Goal: Task Accomplishment & Management: Contribute content

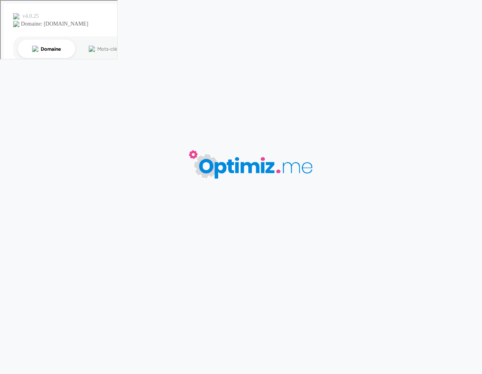
type input "Comment fonctionne la gravure laser ?"
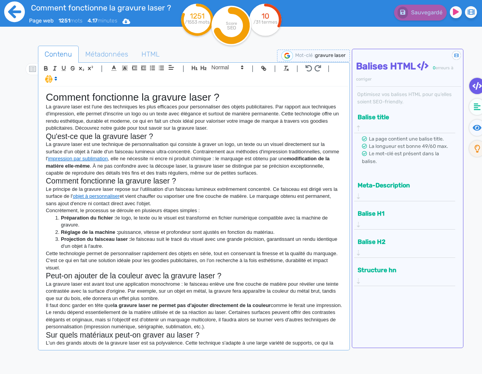
click at [15, 21] on icon at bounding box center [14, 12] width 21 height 21
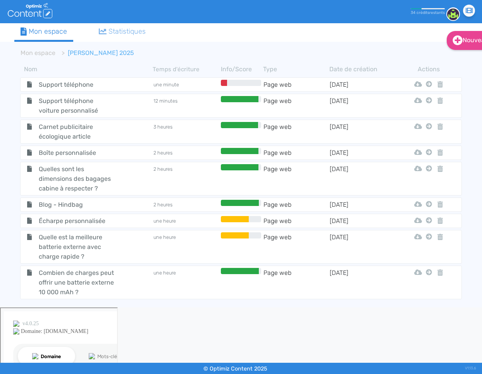
scroll to position [787, 0]
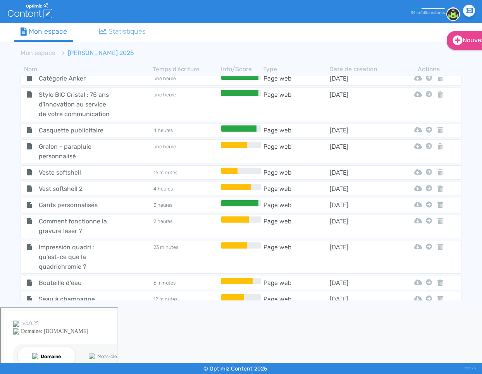
click at [76, 311] on span "Ballon de foot" at bounding box center [76, 316] width 87 height 10
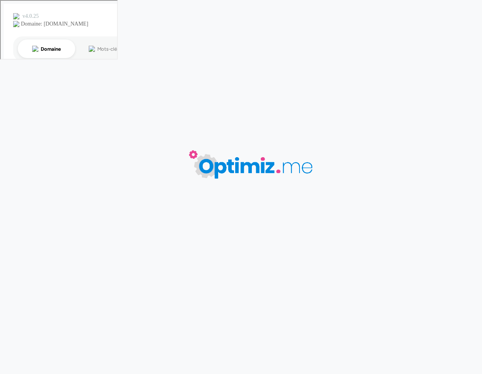
type input "Ballon de foot"
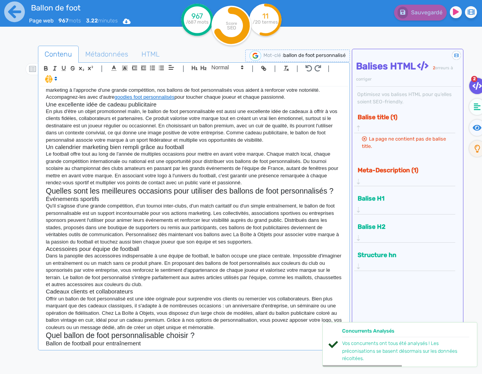
scroll to position [74, 0]
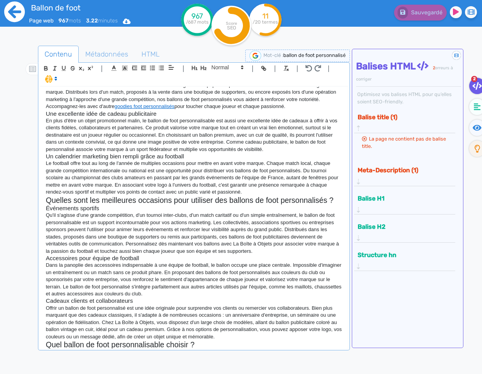
click at [12, 16] on icon at bounding box center [14, 11] width 21 height 21
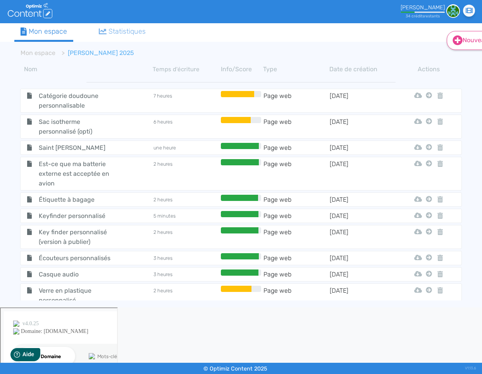
click at [460, 43] on icon at bounding box center [458, 41] width 10 height 10
click at [465, 59] on button "Contenu" at bounding box center [477, 59] width 62 height 12
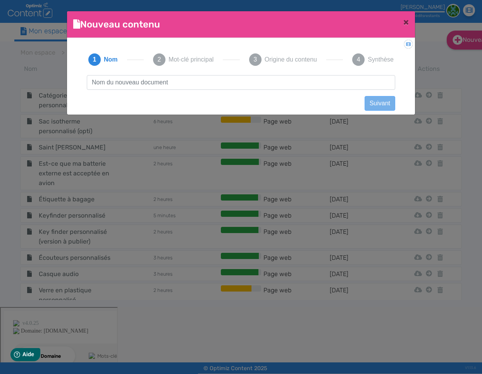
click at [224, 74] on div "1 Nom 2 Mot-clé principal 3 Origine du contenu 4 Synthèse" at bounding box center [241, 59] width 324 height 31
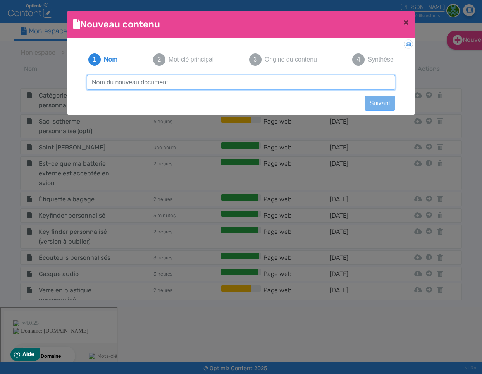
click at [222, 81] on input "text" at bounding box center [241, 82] width 308 height 15
click at [178, 86] on input "text" at bounding box center [241, 82] width 308 height 15
type input "Cadeau d'entreprise haut de gamme : découvrez la gamme VINGA Baltimore"
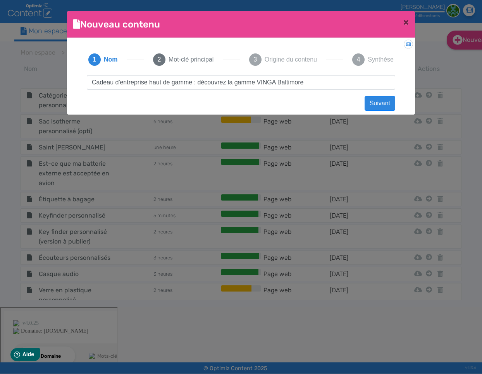
click at [286, 103] on div "Cadeau d'entreprise haut de gamme : découvrez la gamme VINGA Baltimore Suivant …" at bounding box center [241, 89] width 324 height 29
drag, startPoint x: 370, startPoint y: 103, endPoint x: 232, endPoint y: 96, distance: 138.9
click at [370, 103] on button "Suivant" at bounding box center [380, 103] width 31 height 15
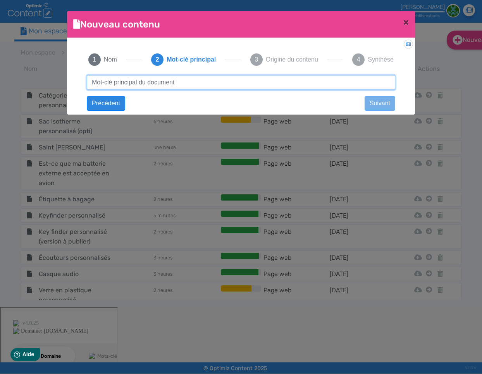
click at [222, 87] on input "text" at bounding box center [241, 82] width 308 height 15
type input "vinga baltimore"
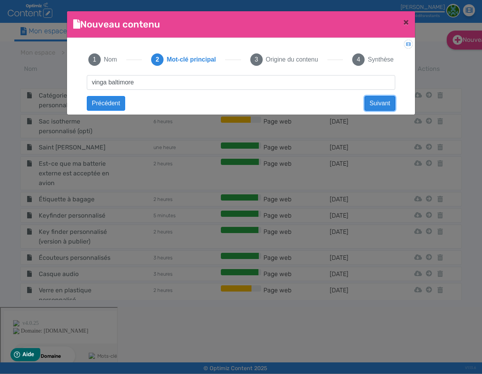
click at [386, 103] on button "Suivant" at bounding box center [380, 103] width 31 height 15
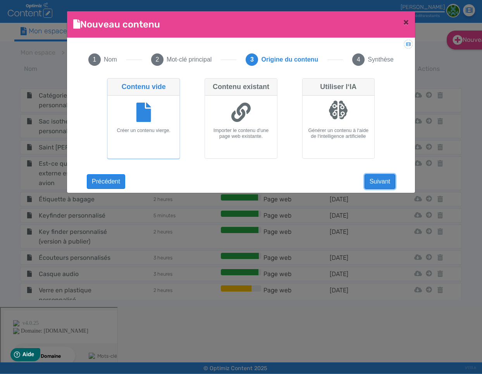
click at [372, 180] on button "Suivant" at bounding box center [380, 181] width 31 height 15
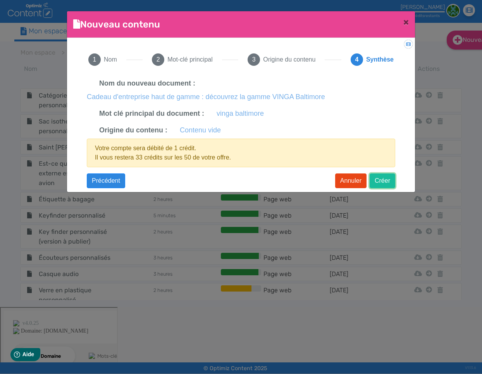
click at [379, 181] on button "Créer" at bounding box center [383, 181] width 26 height 15
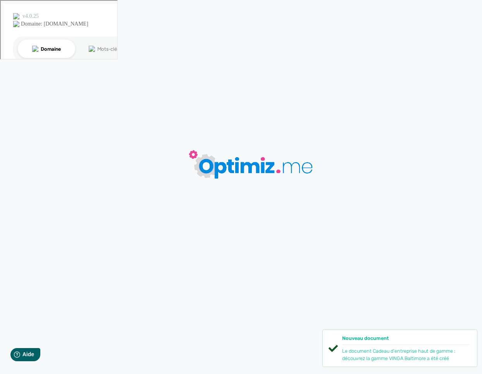
type input "Cadeau d'entreprise haut de gamme : découvrez la gamme VINGA Baltimore"
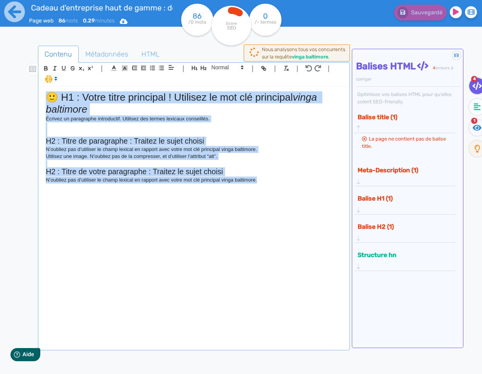
drag, startPoint x: 251, startPoint y: 169, endPoint x: 11, endPoint y: 93, distance: 252.1
click at [12, 93] on div "Cadeau d'entreprise haut de gamme : découvrez la gamme VINGA Baltimore Page web…" at bounding box center [241, 211] width 482 height 423
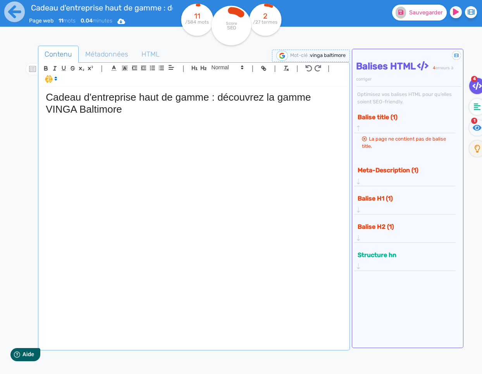
click at [413, 11] on span "Sauvegarder" at bounding box center [425, 12] width 33 height 7
click at [474, 104] on icon at bounding box center [477, 107] width 7 height 8
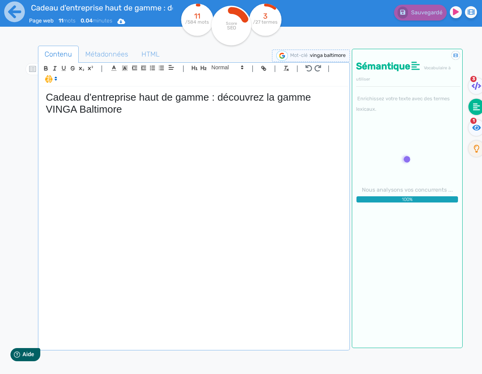
click at [53, 131] on div "Cadeau d'entreprise haut de gamme : découvrez la gamme VINGA Baltimore" at bounding box center [194, 218] width 308 height 262
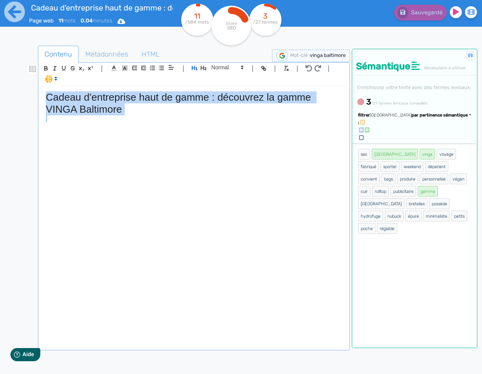
copy h1 "Cadeau d'entreprise haut de gamme : découvrez la gamme VINGA Baltimore"
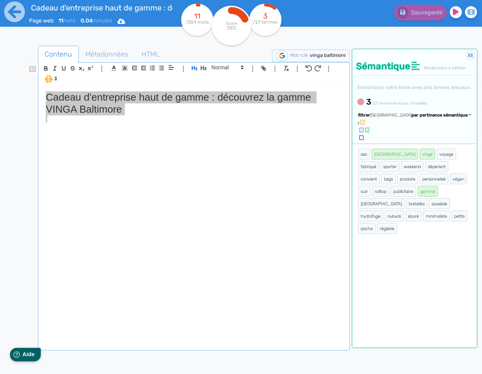
click at [18, 355] on icon "Help" at bounding box center [17, 354] width 7 height 7
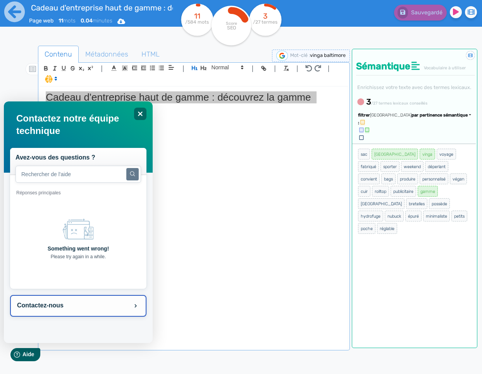
click at [63, 312] on button "Contactez-nous" at bounding box center [78, 306] width 136 height 22
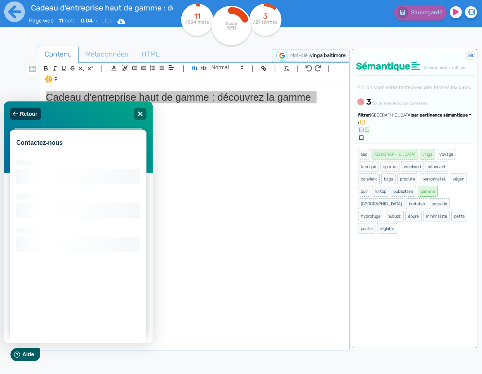
click at [28, 117] on button "Retour" at bounding box center [25, 114] width 31 height 12
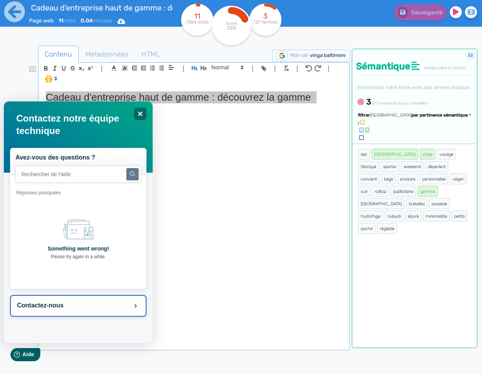
click at [114, 307] on button "Contactez-nous" at bounding box center [78, 306] width 136 height 22
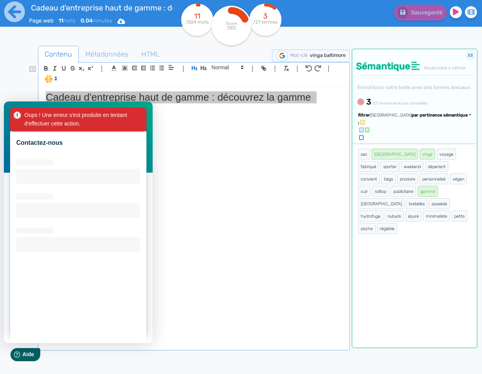
click at [4, 169] on div "Contactez-nous Loading interface..." at bounding box center [77, 223] width 149 height 242
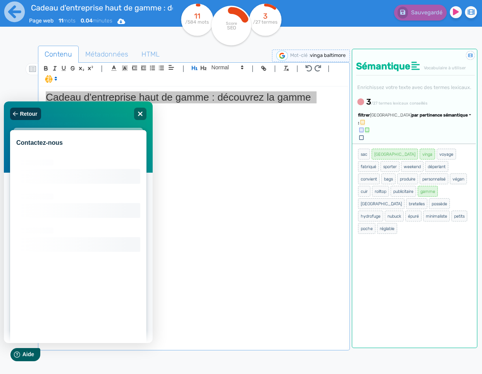
click at [23, 113] on span "Retour" at bounding box center [27, 114] width 17 height 6
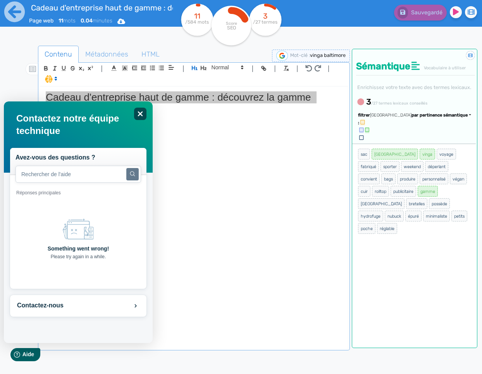
click at [142, 116] on icon "Close" at bounding box center [140, 114] width 6 height 6
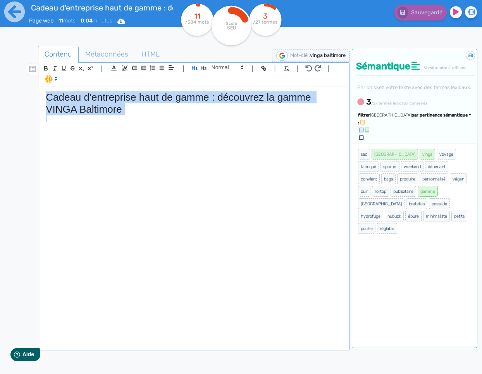
click at [122, 127] on div "Cadeau d'entreprise haut de gamme : découvrez la gamme VINGA Baltimore" at bounding box center [194, 218] width 308 height 262
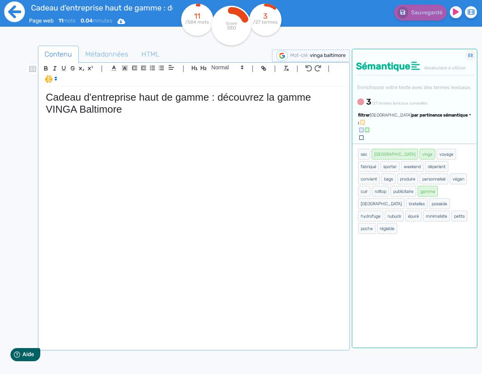
click at [20, 12] on icon at bounding box center [14, 11] width 21 height 21
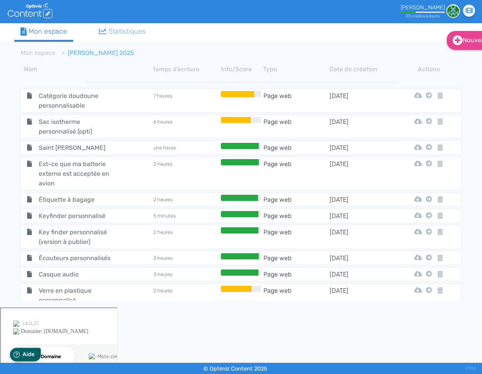
click at [26, 358] on div "Help Aide" at bounding box center [25, 355] width 31 height 14
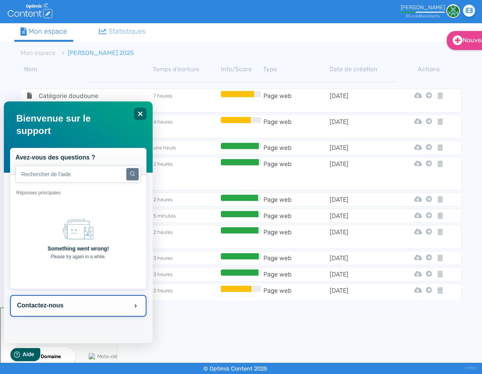
click at [77, 307] on button "Contactez-nous" at bounding box center [78, 306] width 136 height 22
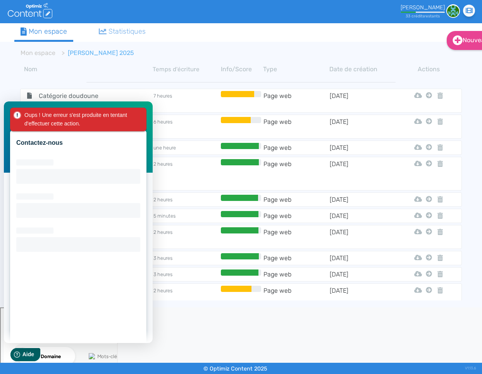
click at [143, 112] on div "Oups ! Une erreur s'est produite en tentant d'effectuer cette action." at bounding box center [78, 120] width 136 height 24
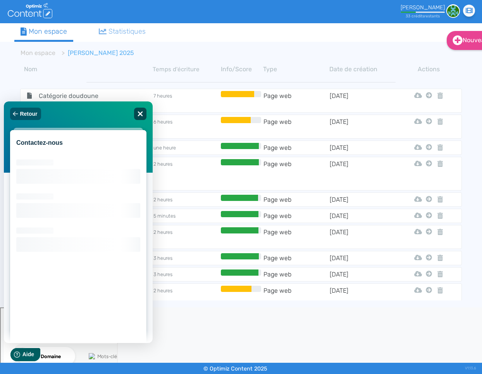
click at [138, 114] on icon "Close" at bounding box center [140, 114] width 6 height 6
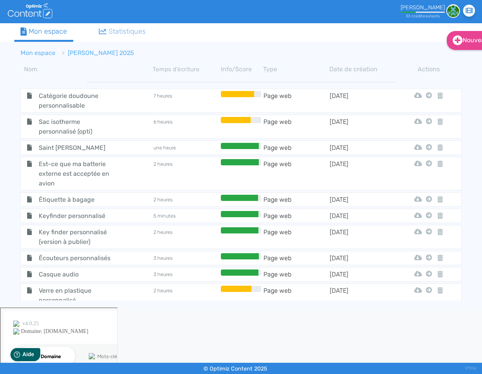
click at [35, 55] on link "Mon espace" at bounding box center [38, 52] width 35 height 7
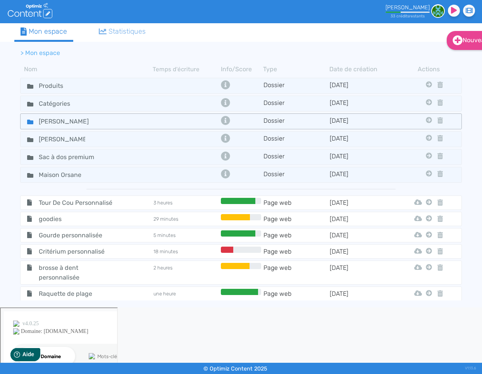
click at [31, 120] on icon at bounding box center [30, 122] width 6 height 5
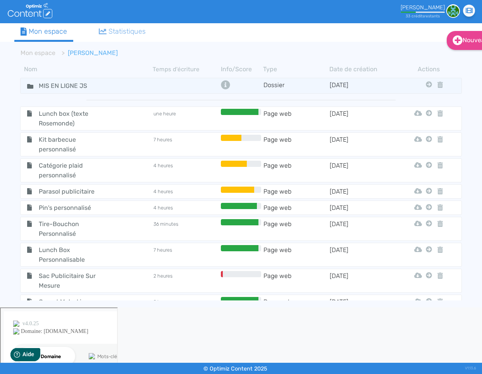
scroll to position [2411, 0]
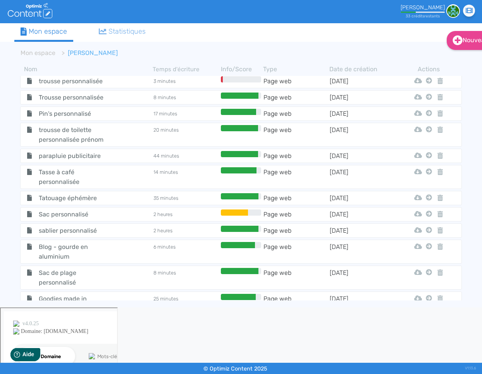
click at [44, 320] on span "vinga baltimore" at bounding box center [76, 325] width 87 height 10
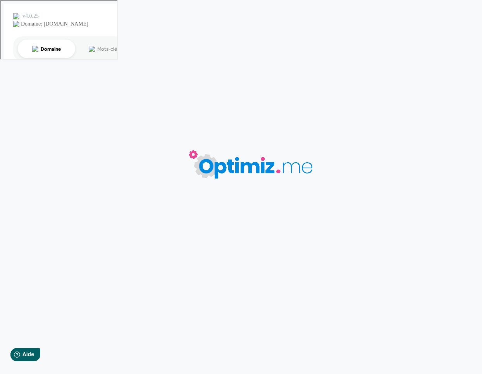
type input "vinga baltimore"
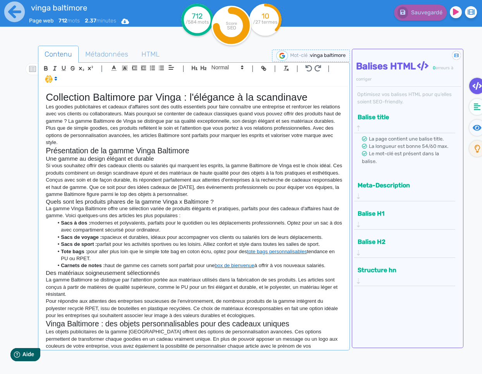
click at [172, 210] on p "La gamme Vinga Baltimore offre une sélection variée de produits élégants et pra…" at bounding box center [194, 212] width 296 height 14
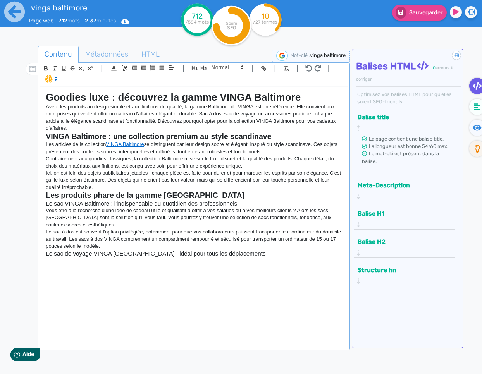
click at [248, 100] on strong "Goodies luxe : découvrez la gamme VINGA Baltimore" at bounding box center [173, 97] width 255 height 12
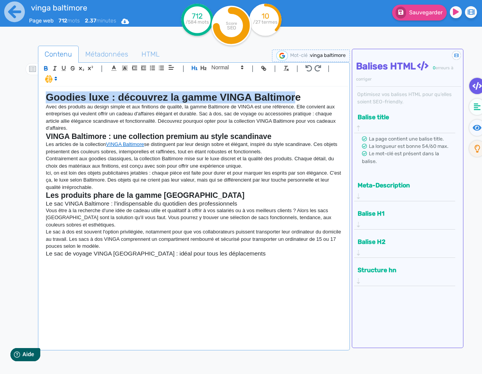
drag, startPoint x: 297, startPoint y: 96, endPoint x: 40, endPoint y: 89, distance: 257.4
click at [31, 95] on div "Contenu Métadonnées HTML | | H3 H4 H5 H6 Normal | | | | Goodies luxe : découvre…" at bounding box center [252, 233] width 460 height 379
click at [47, 68] on icon "button" at bounding box center [46, 68] width 7 height 7
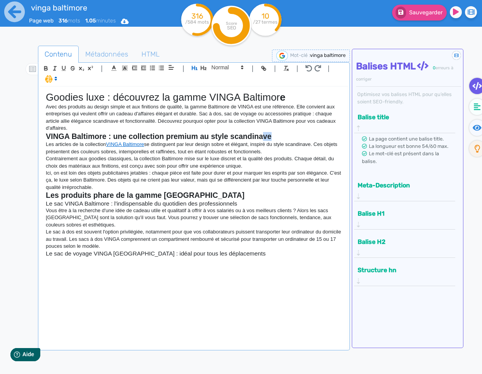
drag, startPoint x: 272, startPoint y: 135, endPoint x: 264, endPoint y: 135, distance: 7.7
click at [264, 135] on h2 "VINGA Baltimore : une collection premium au style scandinave" at bounding box center [194, 136] width 296 height 9
drag, startPoint x: 288, startPoint y: 97, endPoint x: 118, endPoint y: 96, distance: 169.3
click at [281, 97] on h1 "Goodies luxe : découvrez la gamme VINGA Baltimor e" at bounding box center [194, 97] width 296 height 12
click at [46, 69] on icon "button" at bounding box center [46, 68] width 7 height 7
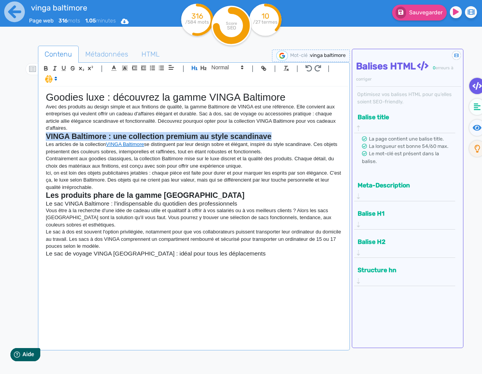
drag, startPoint x: 276, startPoint y: 134, endPoint x: 39, endPoint y: 138, distance: 237.2
click at [40, 138] on div "Goodies luxe : découvrez la gamme VINGA Baltimore Avec des produits au design s…" at bounding box center [194, 218] width 308 height 262
drag, startPoint x: 46, startPoint y: 69, endPoint x: 122, endPoint y: 118, distance: 90.4
click at [46, 69] on icon "button" at bounding box center [46, 68] width 7 height 7
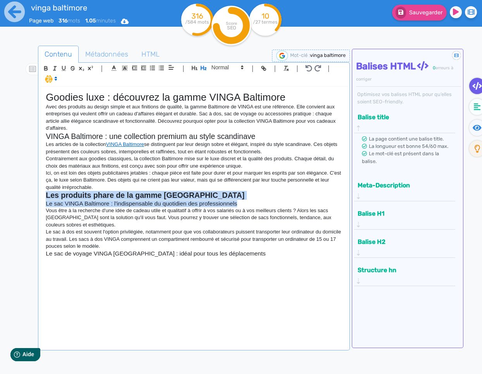
drag, startPoint x: 241, startPoint y: 205, endPoint x: 24, endPoint y: 197, distance: 216.7
click at [25, 197] on div "Contenu Métadonnées HTML | | H3 H4 H5 H6 Normal | | | | Goodies luxe : découvre…" at bounding box center [252, 233] width 460 height 379
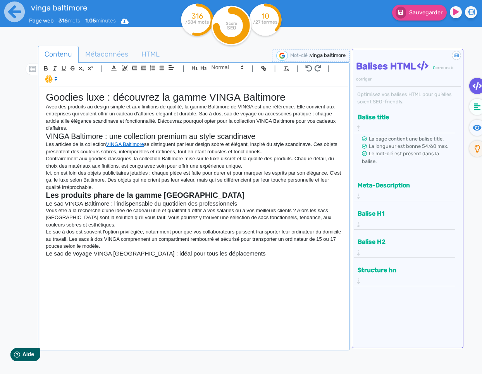
click at [210, 209] on p "Vous être à la recherche d'une idée de cadeau utile et qualitatif à offrir à vo…" at bounding box center [194, 217] width 296 height 21
drag, startPoint x: 205, startPoint y: 193, endPoint x: 40, endPoint y: 148, distance: 171.4
click at [45, 196] on div "Goodies luxe : découvrez la gamme VINGA Baltimore Avec des produits au design s…" at bounding box center [194, 218] width 308 height 262
click at [48, 70] on icon "button" at bounding box center [46, 68] width 7 height 7
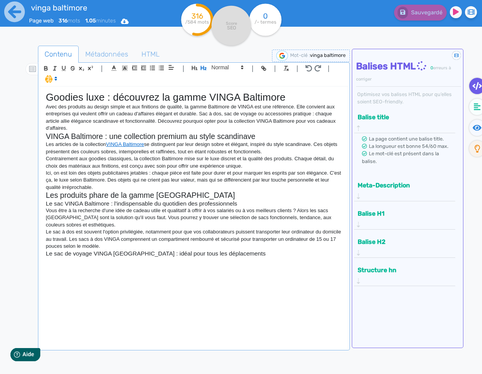
click at [193, 186] on p "Ici, on est loin des objets publicitaires jetables : chaque pièce est faite pou…" at bounding box center [194, 180] width 296 height 21
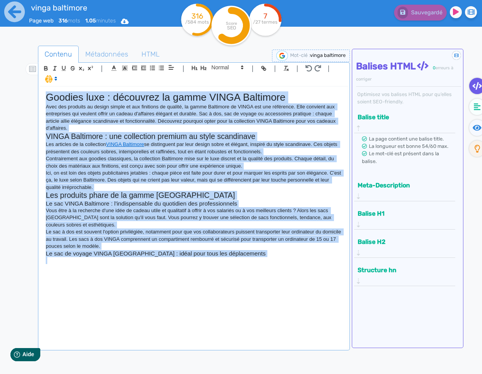
drag, startPoint x: 48, startPoint y: 99, endPoint x: 269, endPoint y: 243, distance: 264.1
click at [292, 263] on div "Goodies luxe : découvrez la gamme VINGA Baltimore Avec des produits au design s…" at bounding box center [194, 218] width 308 height 262
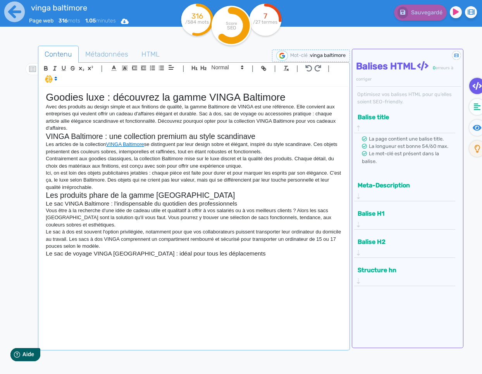
click at [48, 80] on span at bounding box center [50, 79] width 18 height 8
click at [62, 107] on span at bounding box center [59, 107] width 28 height 12
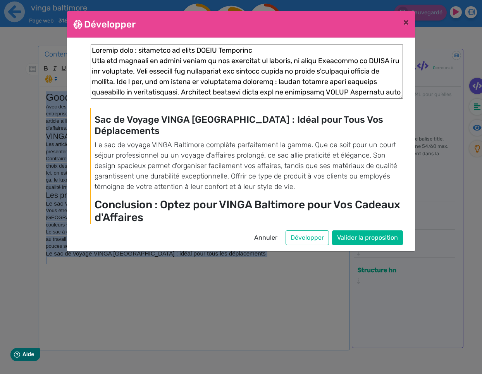
scroll to position [436, 0]
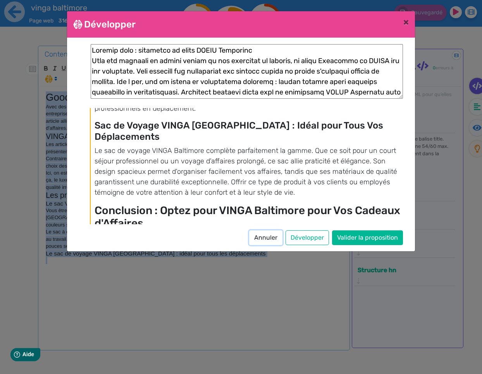
click at [261, 236] on button "Annuler" at bounding box center [265, 238] width 33 height 15
